Goal: Navigation & Orientation: Find specific page/section

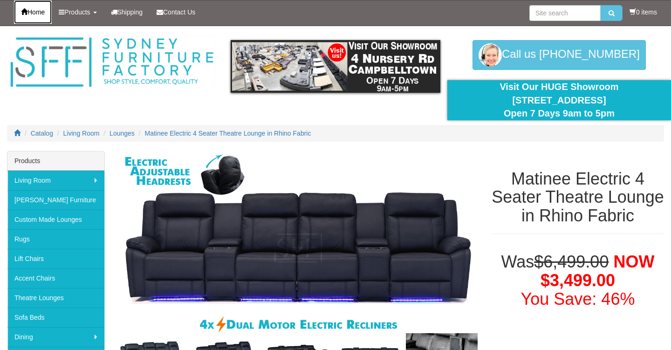
click at [40, 10] on span "Home" at bounding box center [36, 11] width 17 height 7
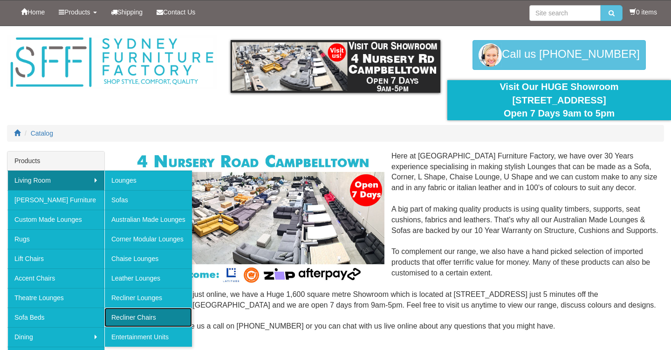
click at [138, 317] on link "Recliner Chairs" at bounding box center [148, 318] width 88 height 20
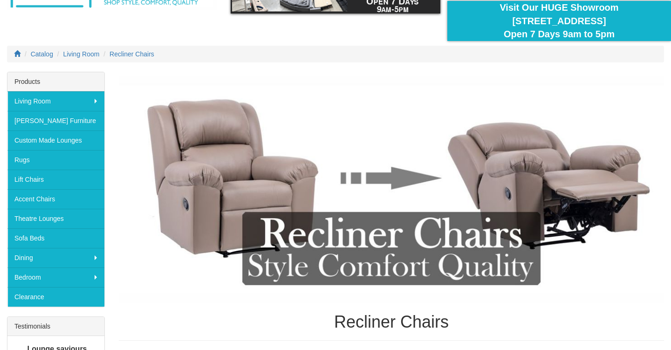
scroll to position [82, 0]
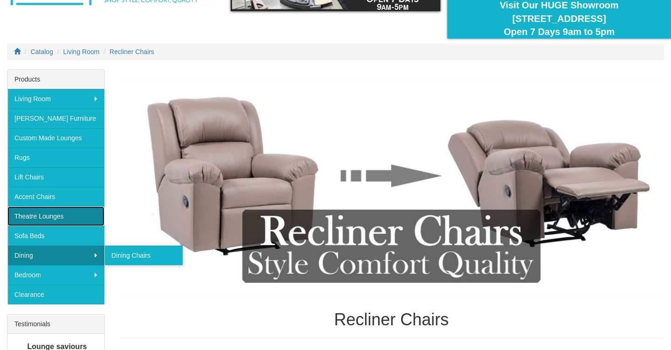
click at [43, 216] on link "Theatre Lounges" at bounding box center [55, 217] width 97 height 20
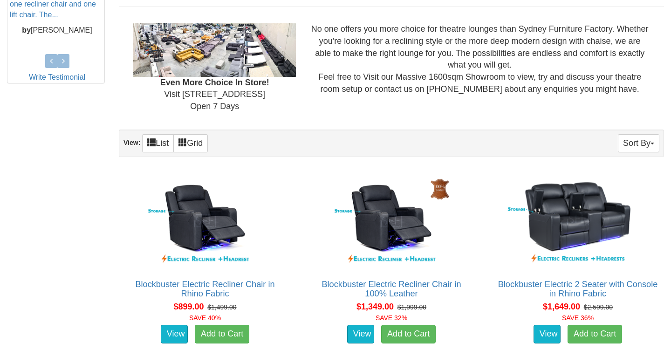
scroll to position [469, 0]
